Goal: Information Seeking & Learning: Compare options

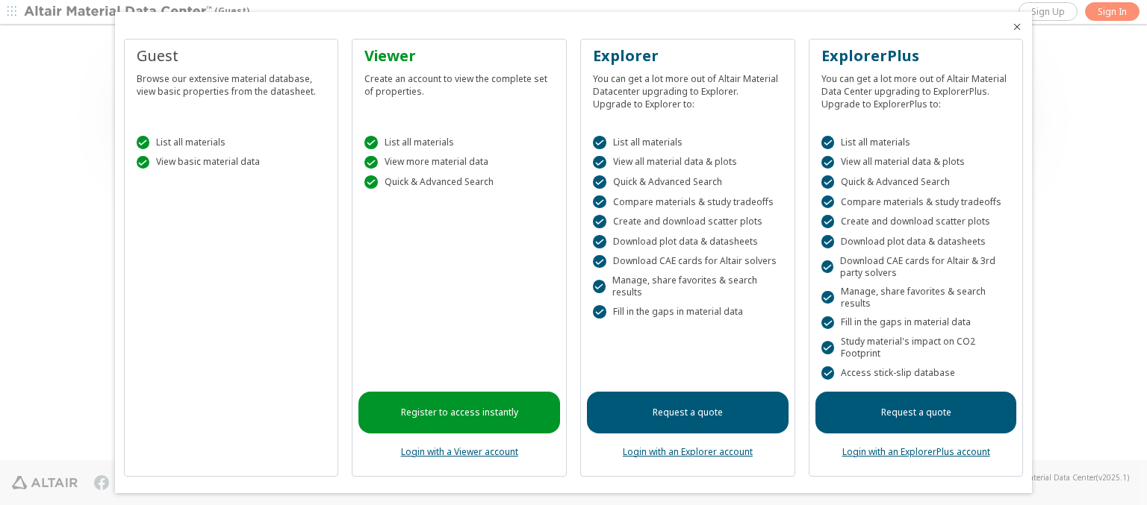
click at [1011, 27] on icon "Close" at bounding box center [1017, 27] width 12 height 12
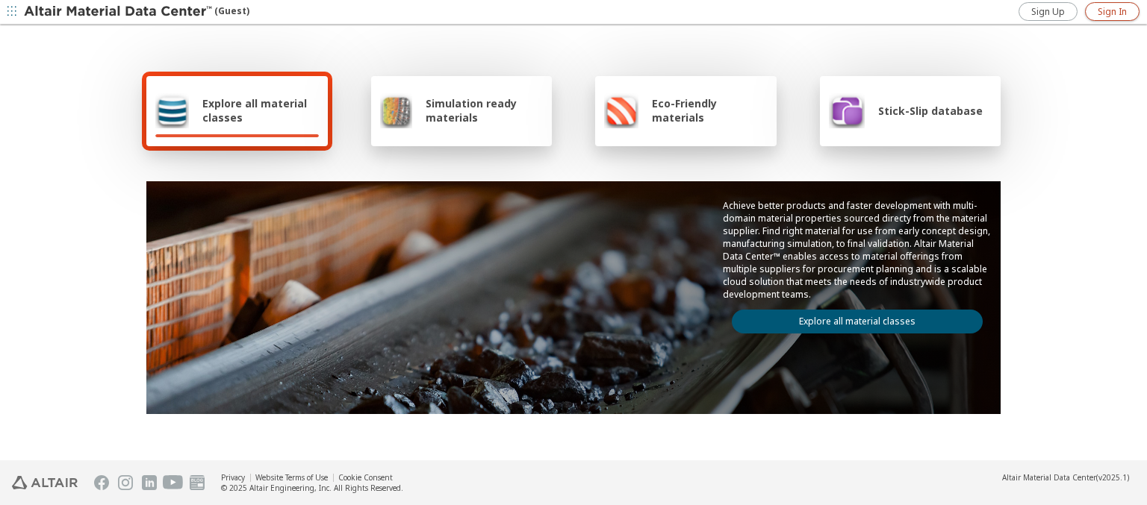
click at [1111, 11] on span "Sign In" at bounding box center [1111, 12] width 29 height 12
click at [119, 12] on img at bounding box center [119, 11] width 190 height 15
click at [255, 110] on span "Explore all material classes" at bounding box center [260, 110] width 116 height 28
click at [851, 318] on link "Explore all material classes" at bounding box center [857, 322] width 251 height 24
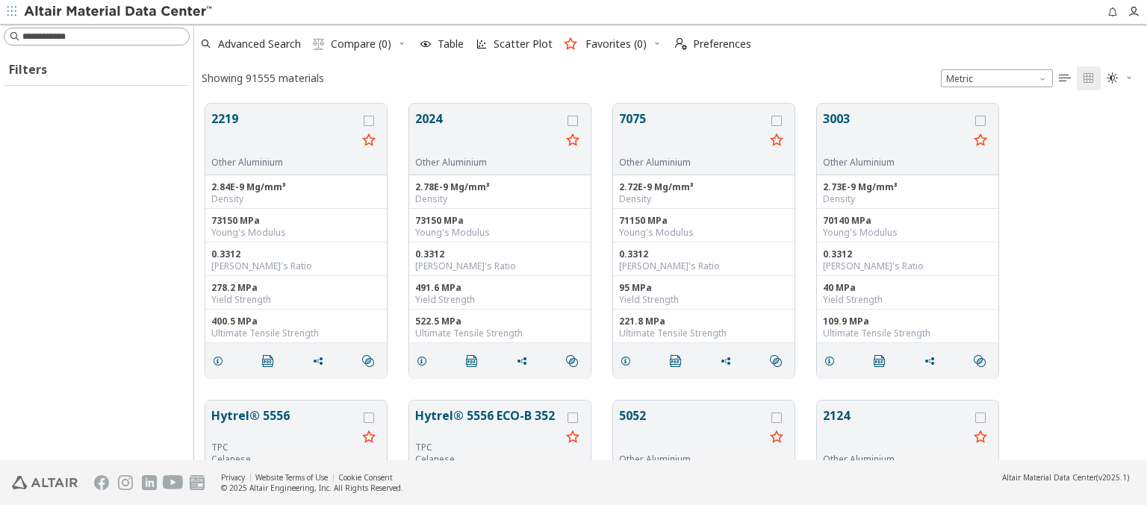
scroll to position [357, 941]
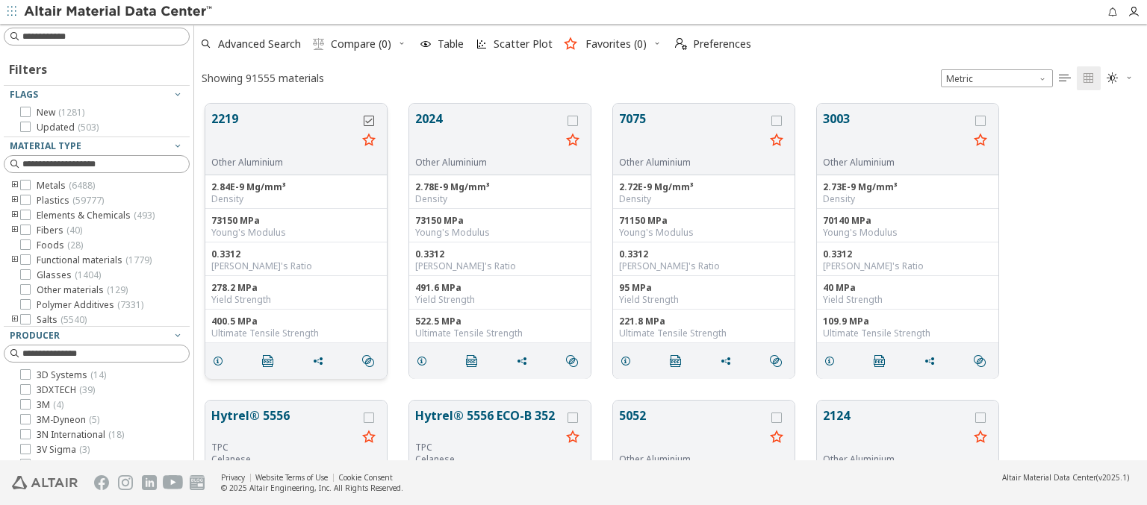
click at [370, 120] on icon "grid" at bounding box center [369, 121] width 10 height 10
click at [574, 120] on icon "grid" at bounding box center [572, 121] width 10 height 10
click at [708, 44] on span "Preferences" at bounding box center [722, 44] width 58 height 10
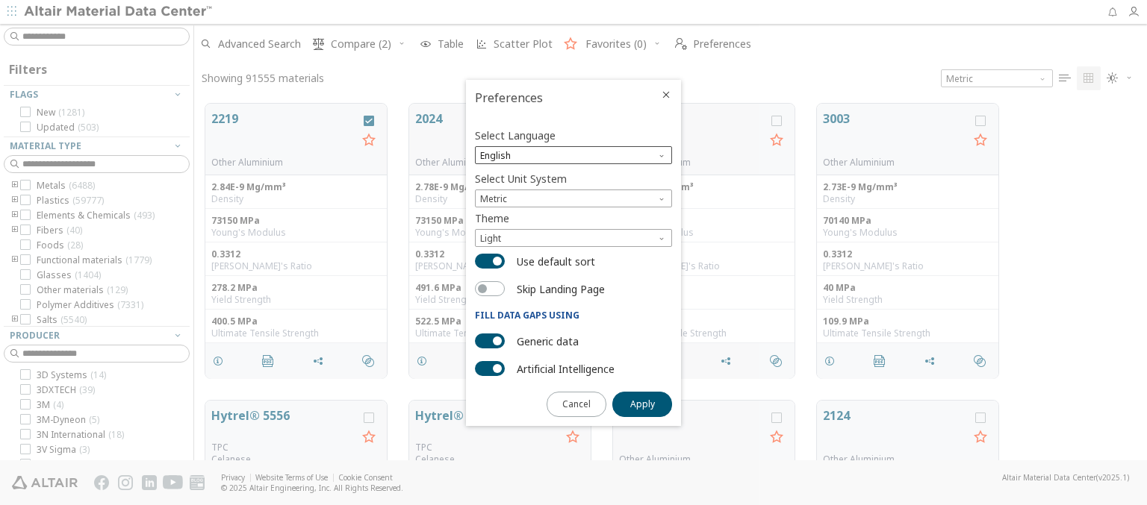
click at [573, 155] on span "English" at bounding box center [573, 155] width 197 height 18
click at [573, 192] on span "Deutsch" at bounding box center [573, 192] width 185 height 10
click at [642, 403] on span "Apply" at bounding box center [642, 405] width 25 height 12
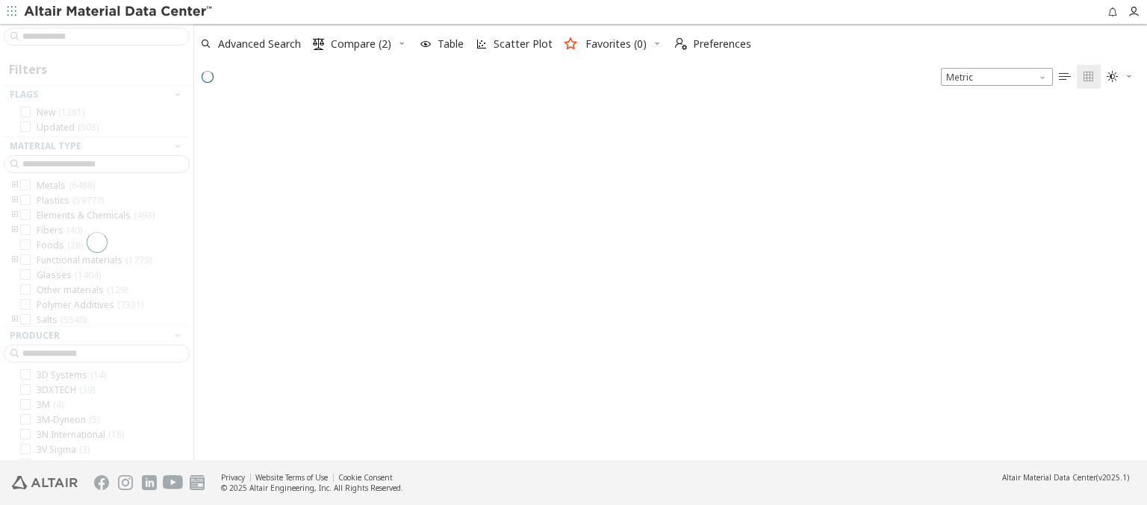
scroll to position [359, 941]
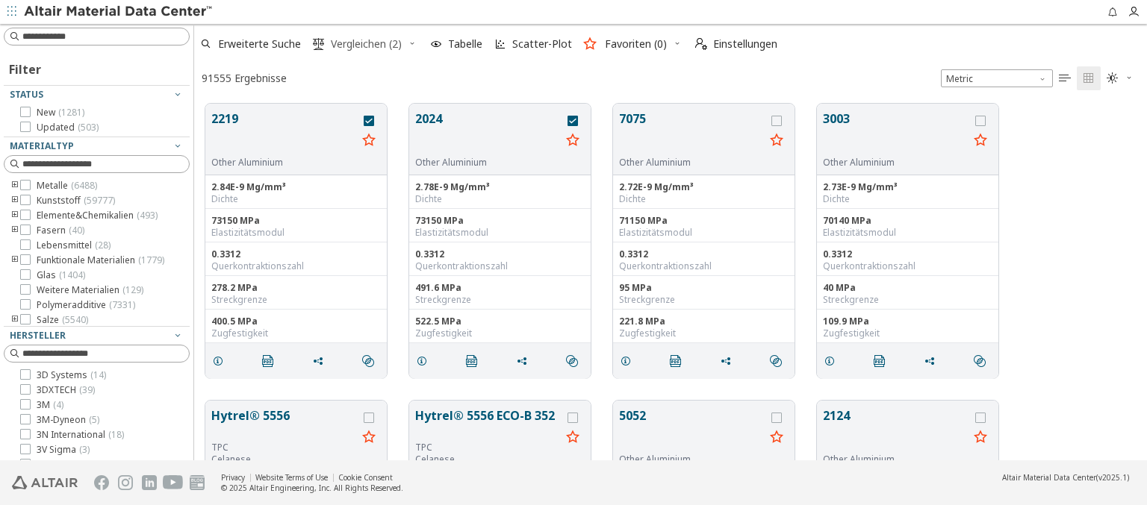
click at [358, 44] on span "Vergleichen (2)" at bounding box center [366, 44] width 71 height 10
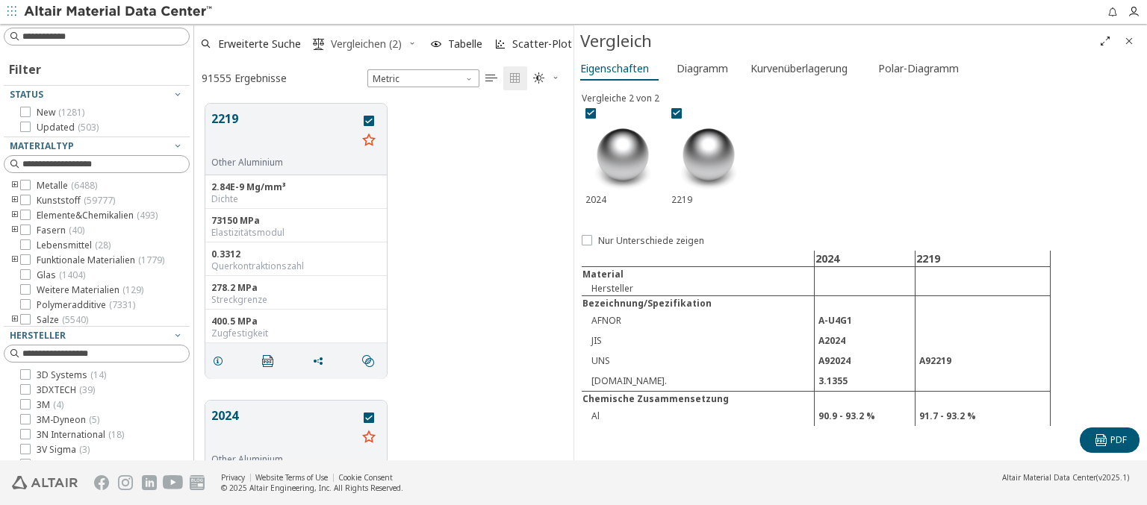
scroll to position [357, 367]
click at [1129, 40] on icon "Close" at bounding box center [1129, 41] width 12 height 12
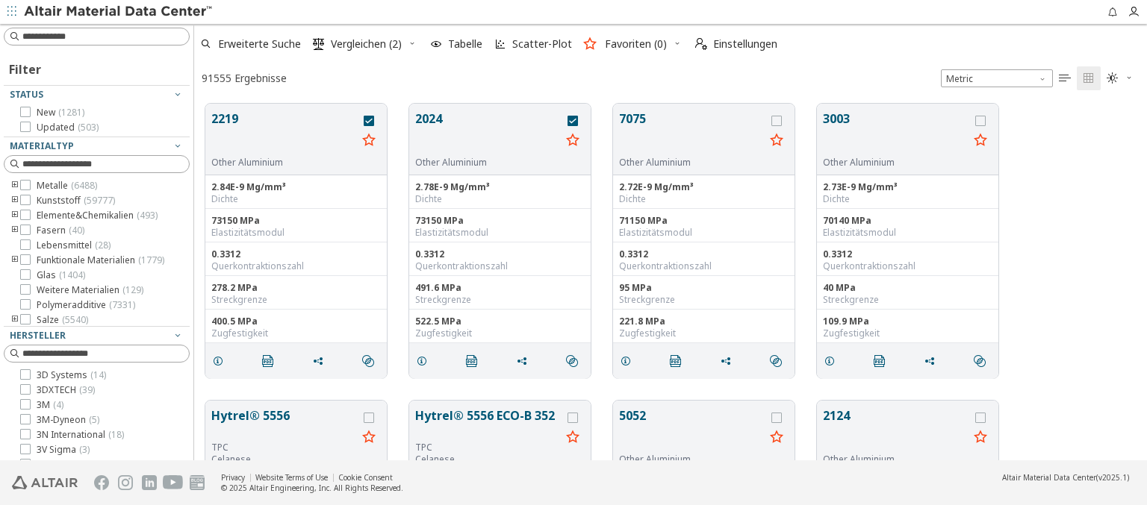
scroll to position [357, 941]
click at [735, 44] on span "Einstellungen" at bounding box center [745, 44] width 64 height 10
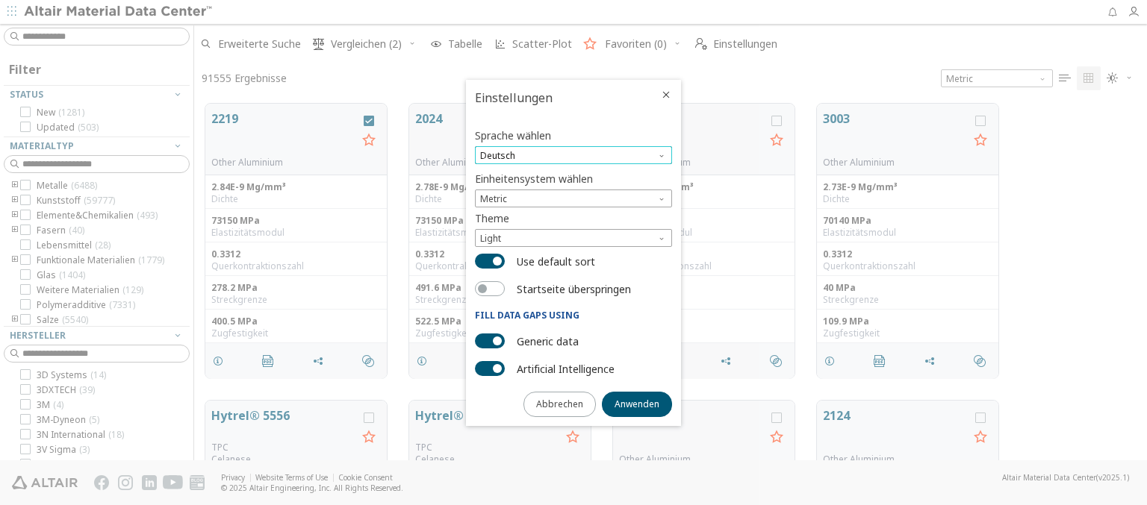
click at [573, 155] on span "Deutsch" at bounding box center [573, 155] width 197 height 18
click at [573, 174] on span "English" at bounding box center [573, 174] width 185 height 10
click at [637, 403] on span "Anwenden" at bounding box center [636, 405] width 45 height 12
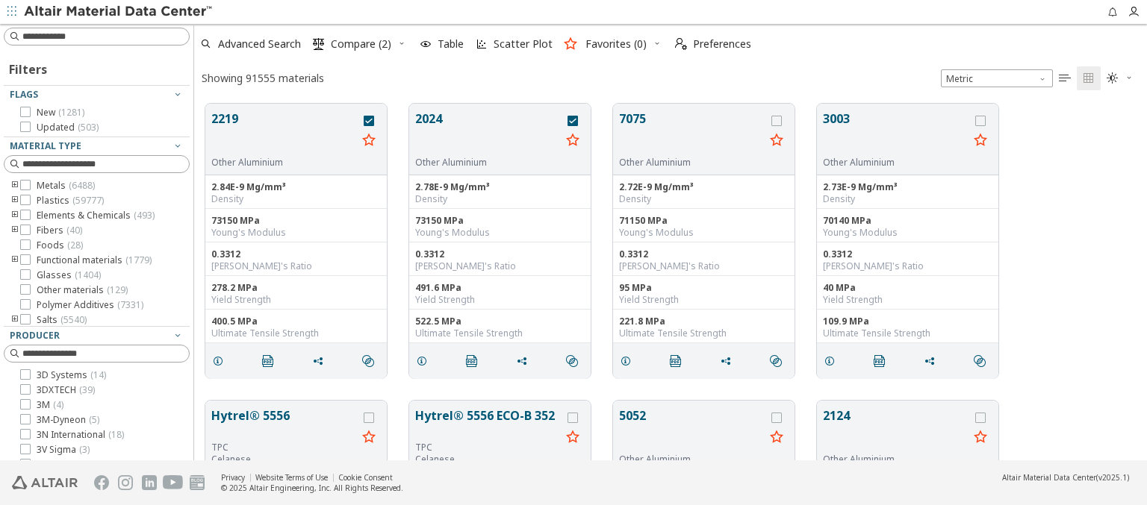
click at [119, 12] on img at bounding box center [119, 11] width 190 height 15
